Goal: Check status: Check status

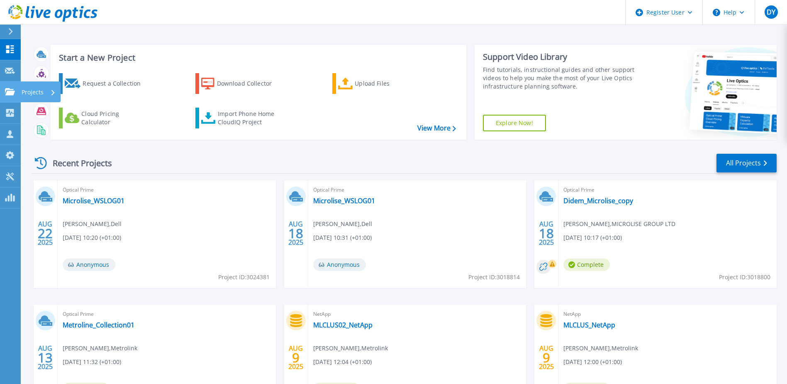
click at [42, 91] on p "Projects" at bounding box center [33, 92] width 22 height 22
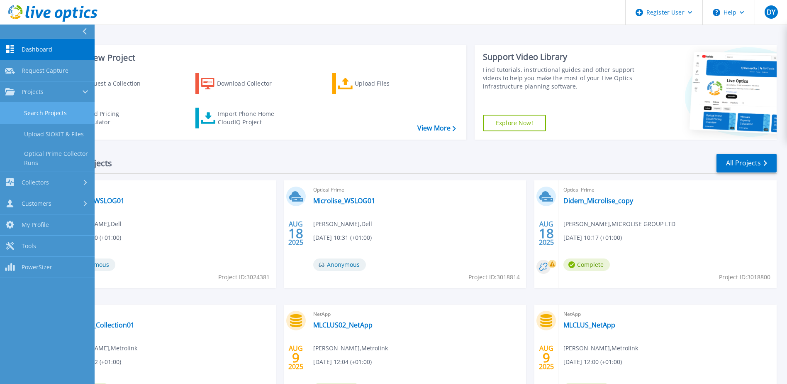
click at [41, 112] on link "Search Projects" at bounding box center [47, 113] width 95 height 21
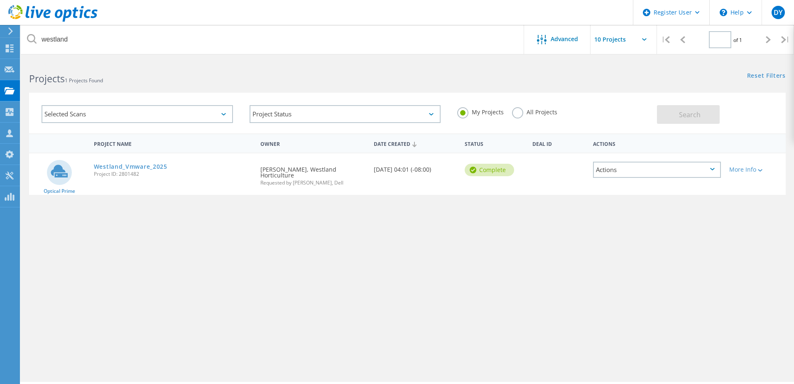
type input "1"
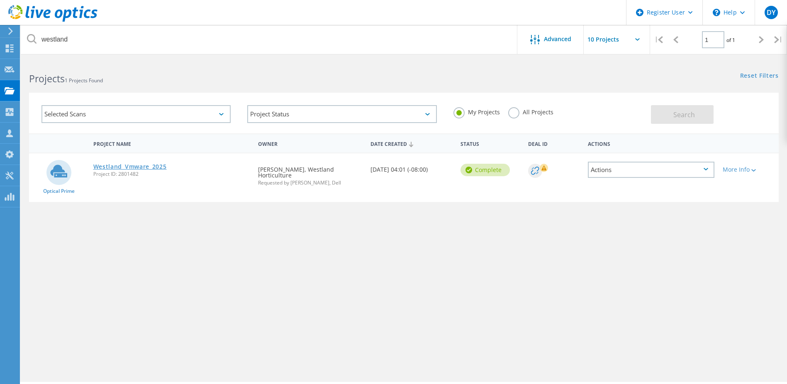
click at [117, 166] on link "Westland_Vmware_2025" at bounding box center [129, 167] width 73 height 6
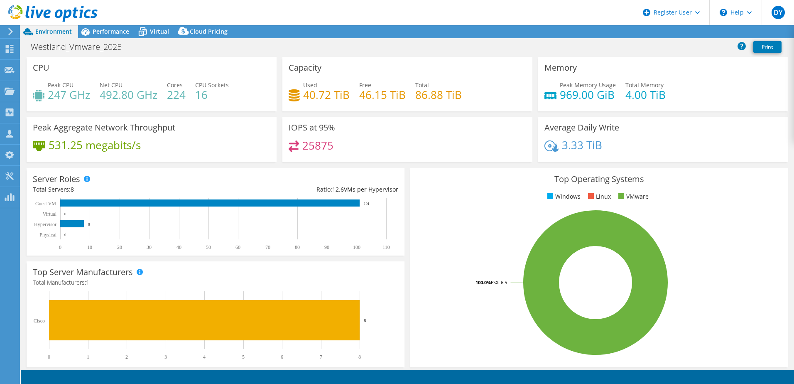
select select "EULondon"
select select "USD"
drag, startPoint x: 609, startPoint y: 97, endPoint x: 554, endPoint y: 98, distance: 54.8
click at [554, 98] on div "Peak Memory Usage 969.00 GiB" at bounding box center [579, 90] width 71 height 19
drag, startPoint x: 554, startPoint y: 98, endPoint x: 576, endPoint y: 101, distance: 22.2
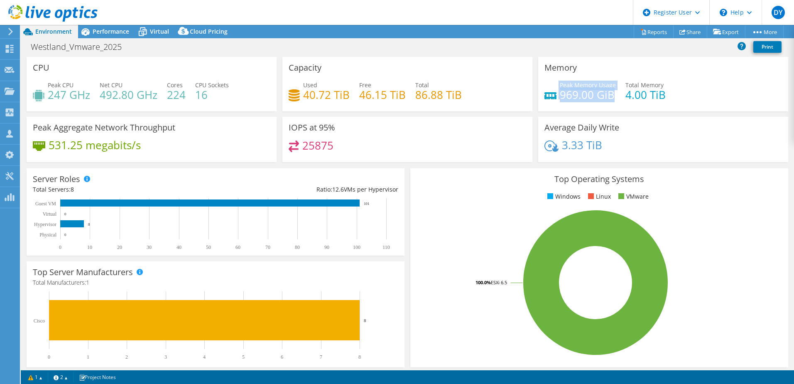
click at [576, 99] on h4 "969.00 GiB" at bounding box center [588, 94] width 56 height 9
drag, startPoint x: 575, startPoint y: 93, endPoint x: 555, endPoint y: 97, distance: 20.4
click at [555, 97] on div "Peak Memory Usage 969.00 GiB" at bounding box center [579, 90] width 71 height 19
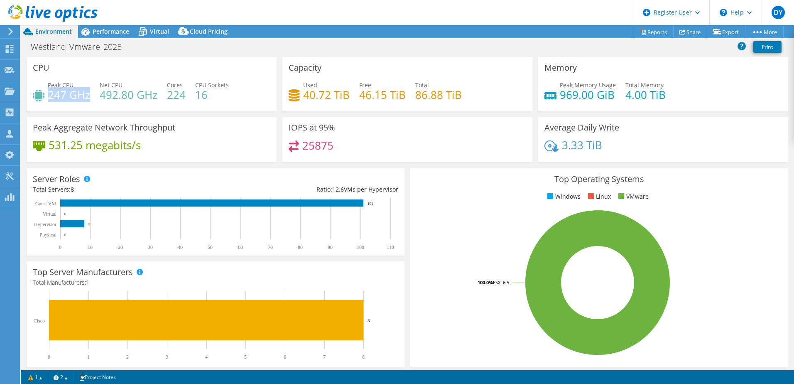
drag, startPoint x: 90, startPoint y: 96, endPoint x: 48, endPoint y: 98, distance: 42.0
click at [48, 98] on h4 "247 GHz" at bounding box center [69, 94] width 42 height 9
